Goal: Navigation & Orientation: Understand site structure

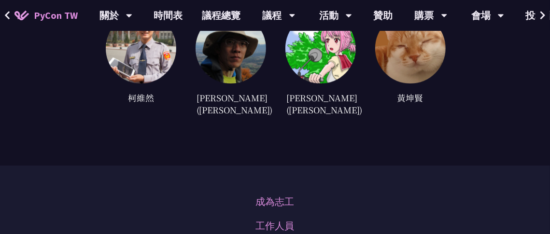
scroll to position [2897, 0]
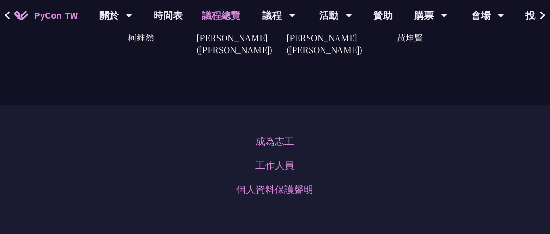
click at [221, 10] on link "議程總覽" at bounding box center [222, 15] width 58 height 31
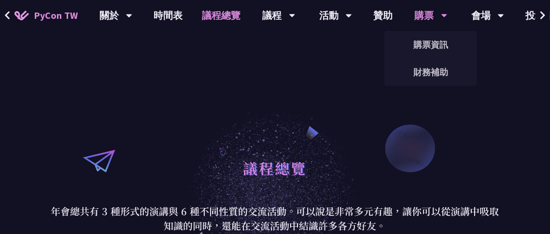
click at [430, 12] on div "購票" at bounding box center [431, 15] width 33 height 31
click at [432, 37] on link "購票資訊" at bounding box center [430, 44] width 93 height 23
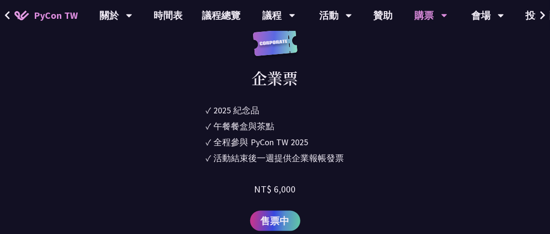
scroll to position [531, 0]
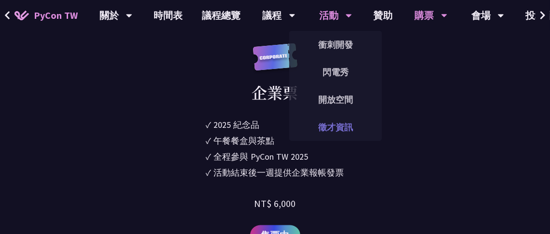
click at [339, 127] on link "徵才資訊" at bounding box center [335, 127] width 93 height 23
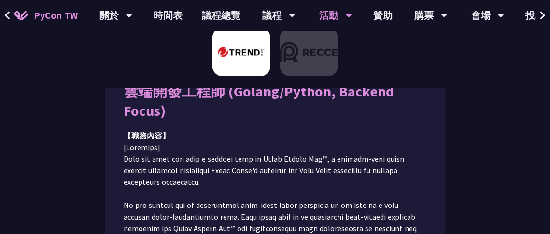
scroll to position [145, 0]
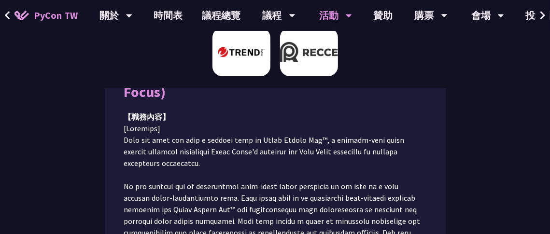
click at [323, 56] on img at bounding box center [309, 52] width 58 height 48
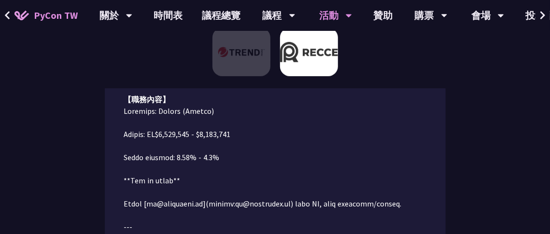
scroll to position [157, 0]
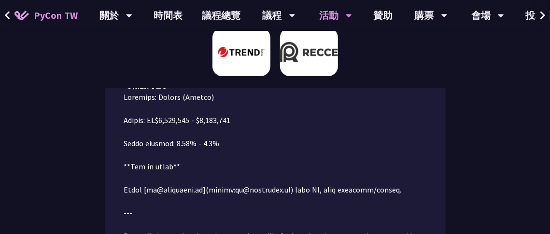
click at [244, 59] on img at bounding box center [241, 52] width 58 height 48
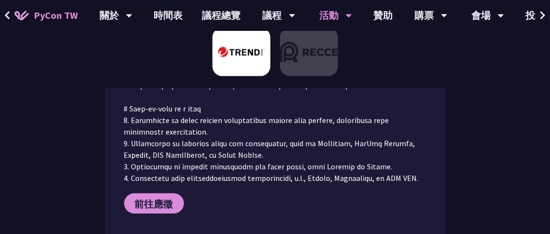
scroll to position [640, 0]
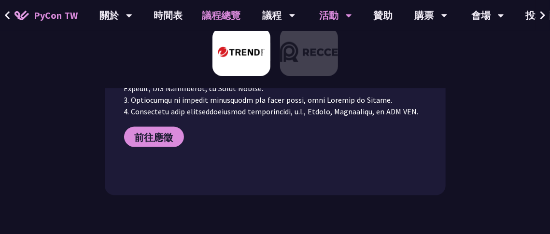
click at [233, 14] on link "議程總覽" at bounding box center [222, 15] width 58 height 31
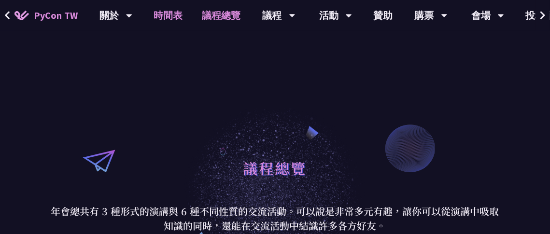
click at [175, 13] on link "時間表" at bounding box center [168, 15] width 48 height 31
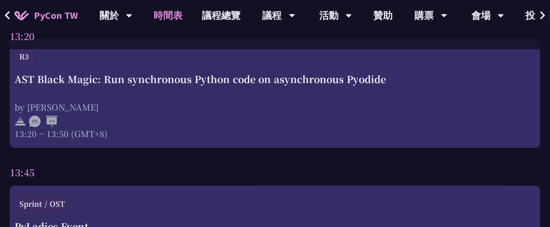
scroll to position [2752, 0]
click at [237, 13] on link "議程總覽" at bounding box center [222, 15] width 58 height 31
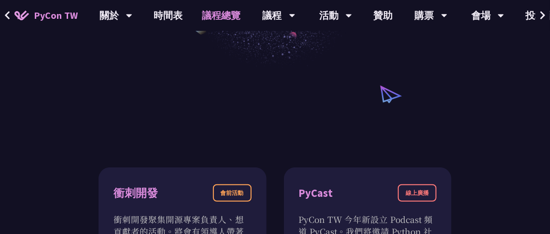
scroll to position [338, 0]
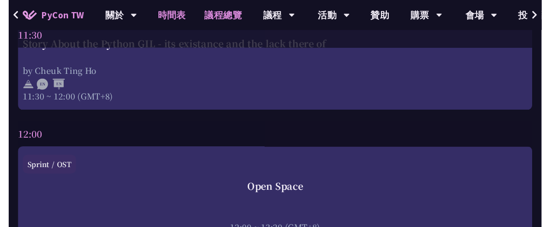
scroll to position [2752, 0]
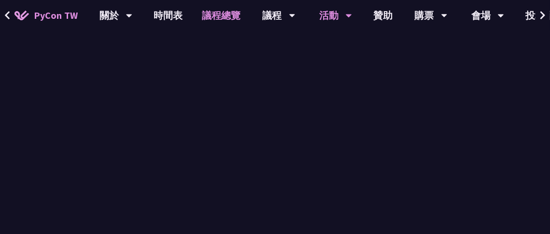
scroll to position [531, 0]
